Goal: Find specific page/section: Find specific page/section

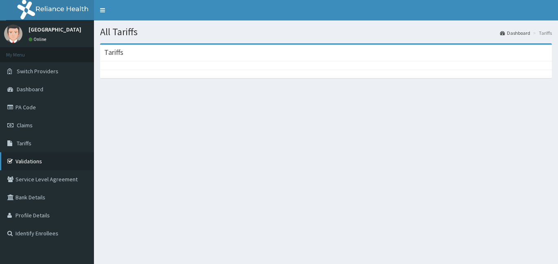
click at [29, 160] on link "Validations" at bounding box center [47, 161] width 94 height 18
click at [29, 162] on link "Validations" at bounding box center [47, 161] width 94 height 18
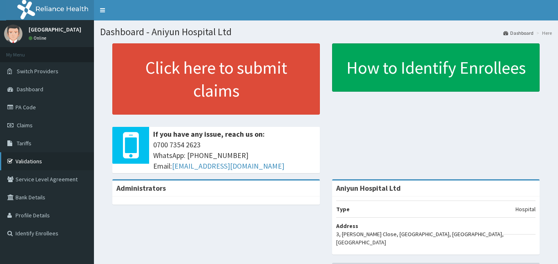
click at [36, 160] on link "Validations" at bounding box center [47, 161] width 94 height 18
